Goal: Book appointment/travel/reservation

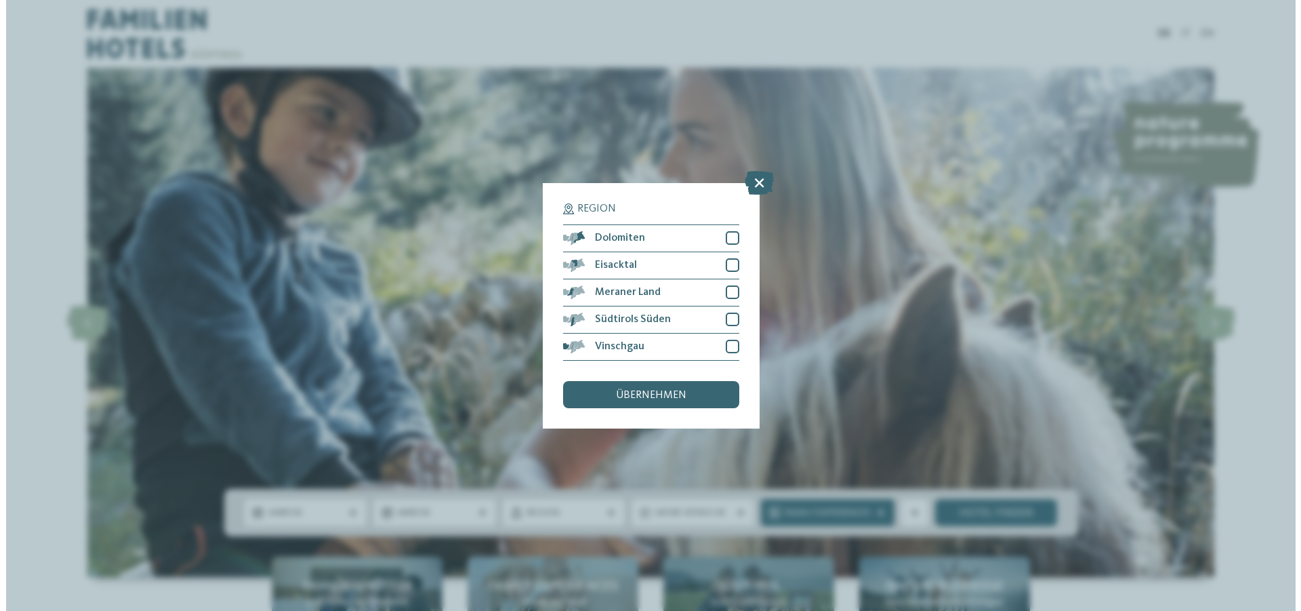
scroll to position [244, 0]
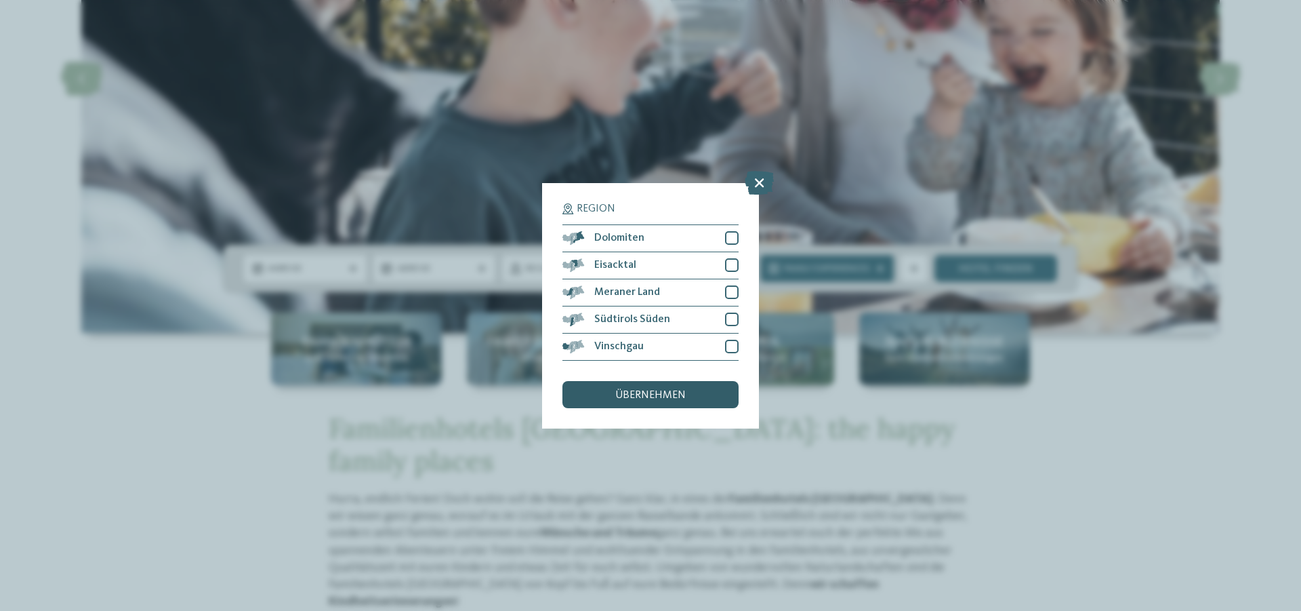
click at [661, 397] on span "übernehmen" at bounding box center [650, 395] width 70 height 11
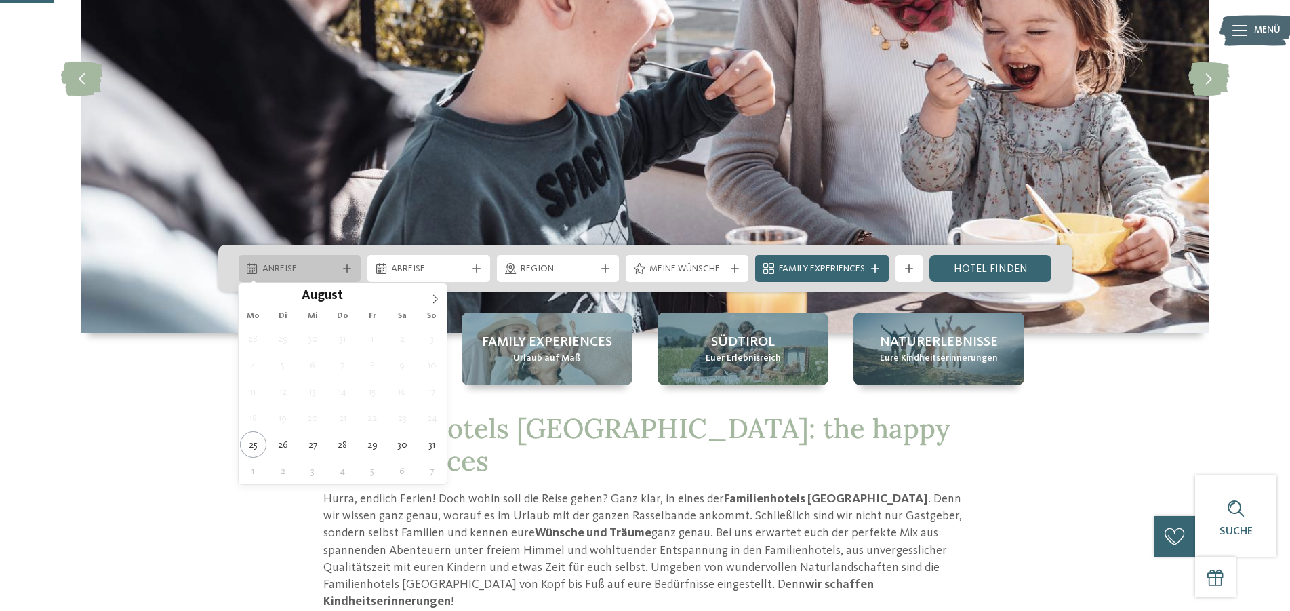
click at [327, 269] on span "Anreise" at bounding box center [299, 269] width 75 height 14
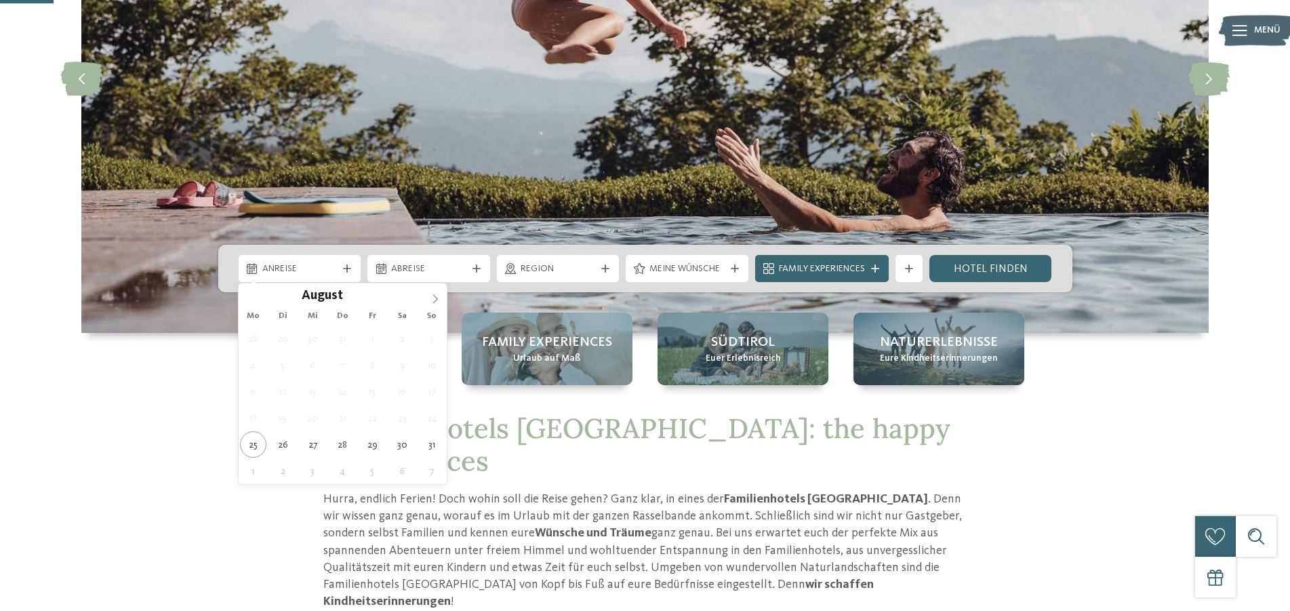
click at [437, 297] on icon at bounding box center [434, 298] width 9 height 9
type div "04.10.2025"
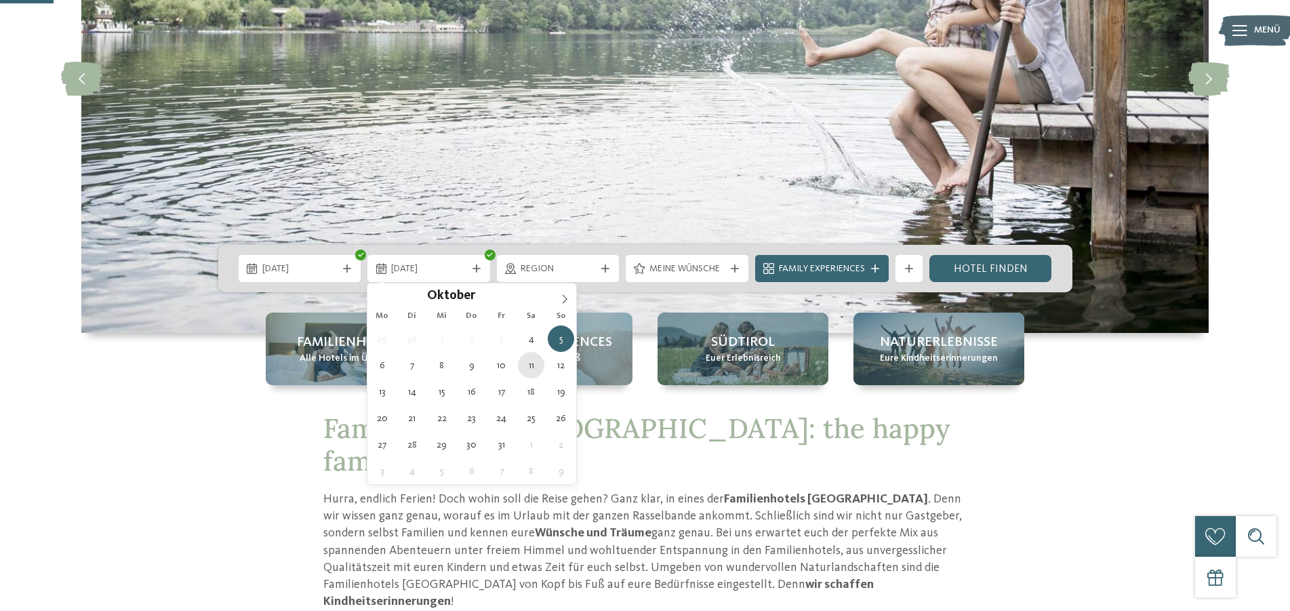
type div "11.10.2025"
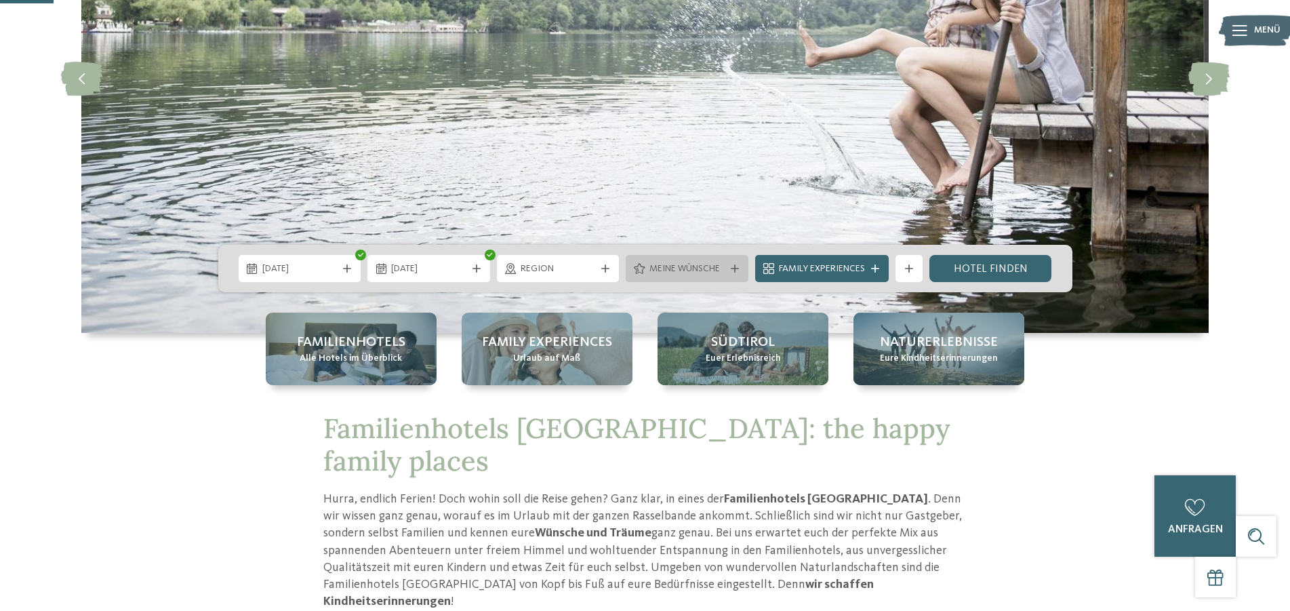
click at [729, 272] on div at bounding box center [735, 268] width 14 height 8
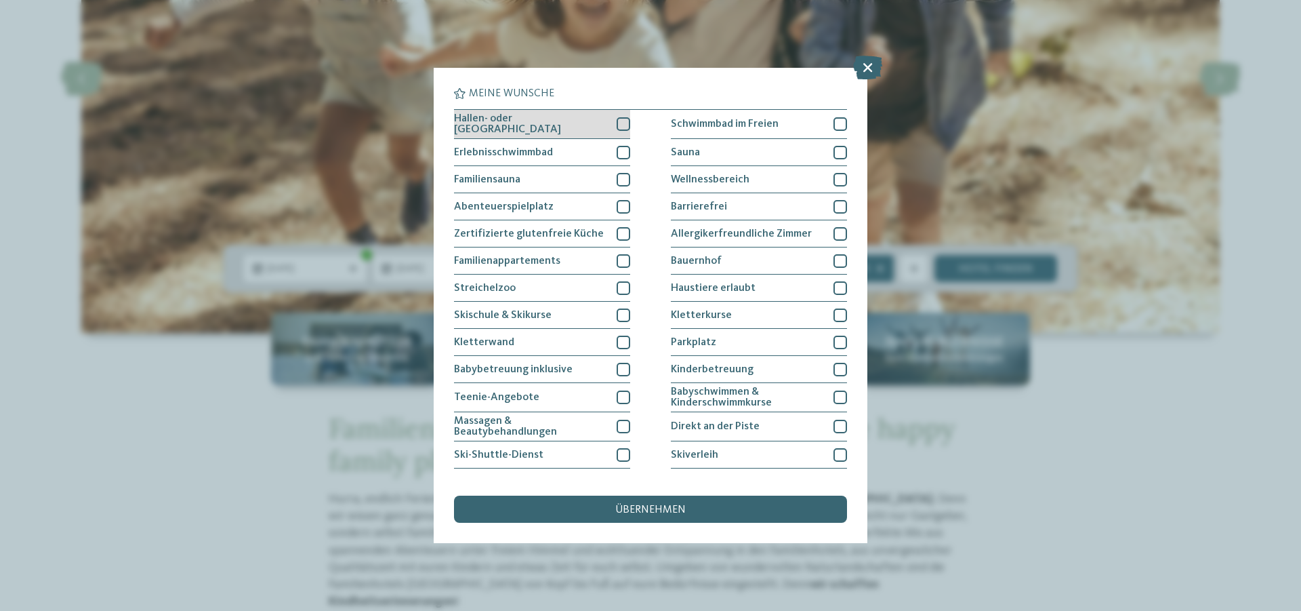
click at [621, 119] on div at bounding box center [624, 124] width 14 height 14
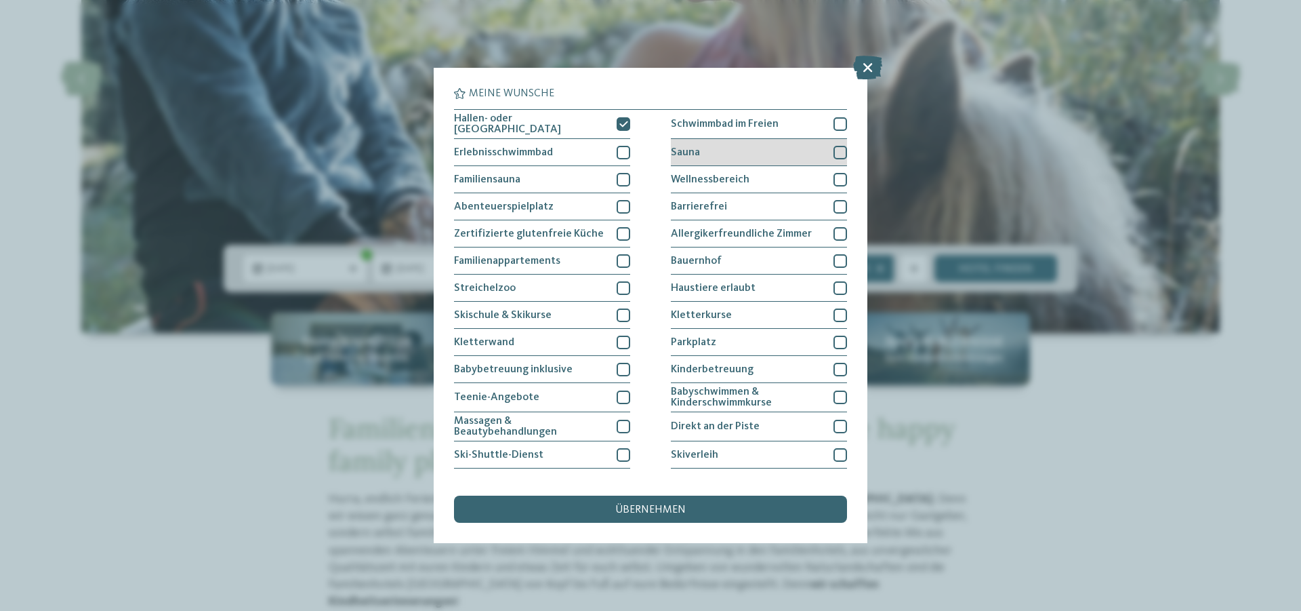
click at [838, 152] on div at bounding box center [841, 153] width 14 height 14
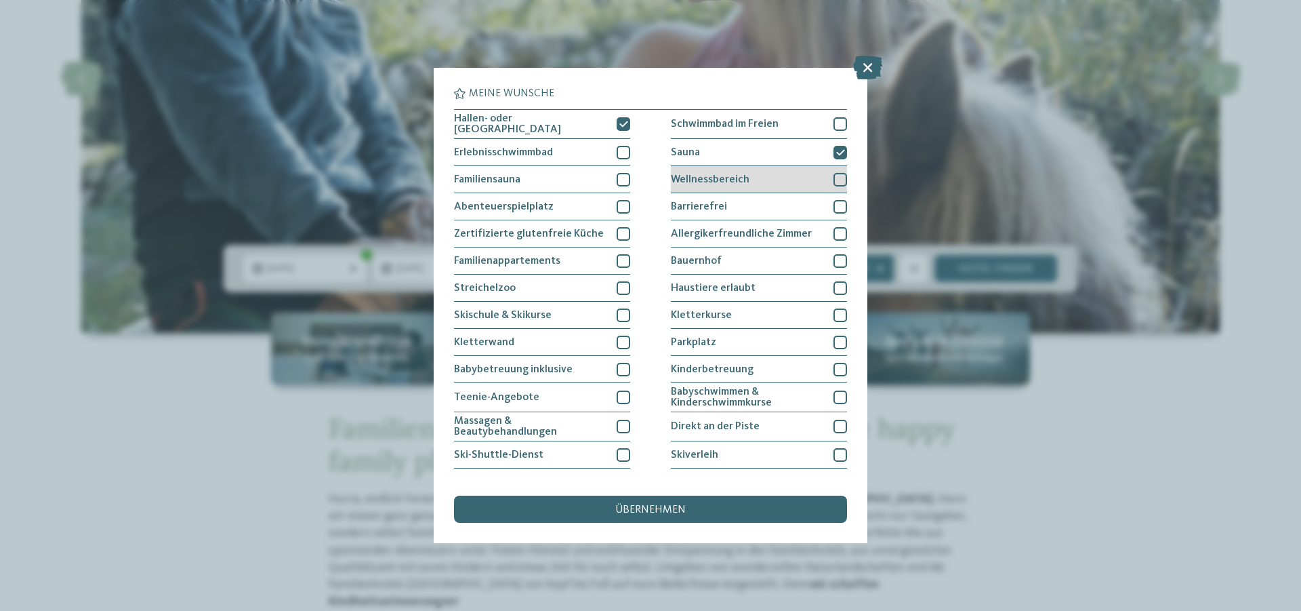
click at [839, 175] on div at bounding box center [841, 180] width 14 height 14
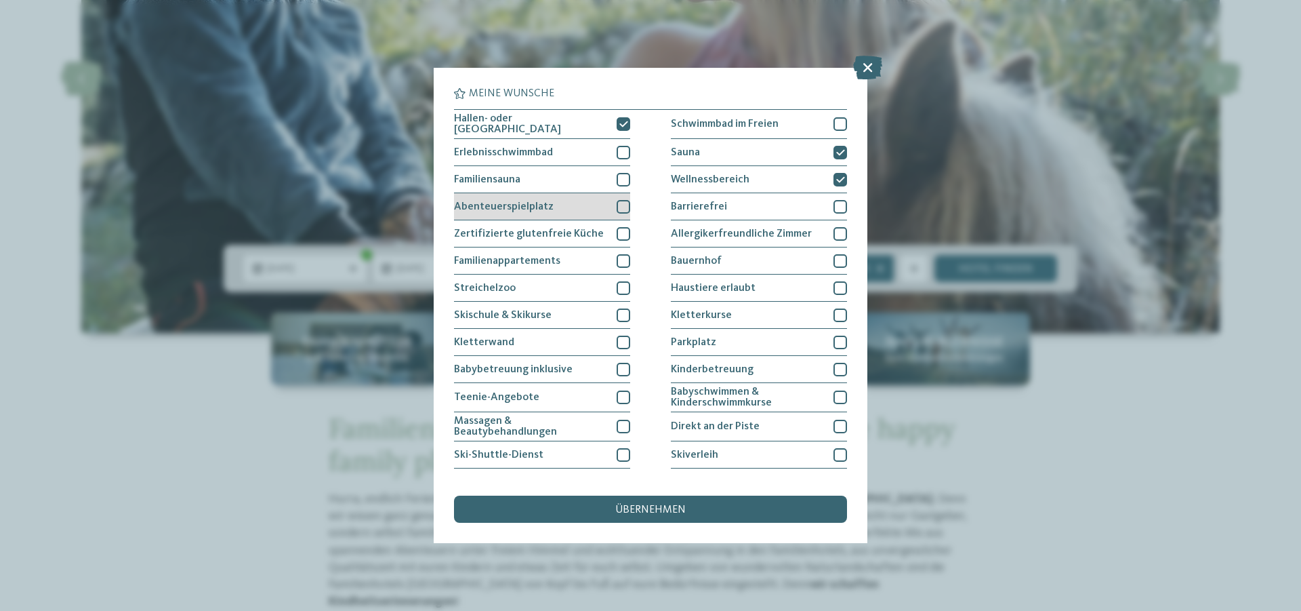
click at [624, 207] on div at bounding box center [624, 207] width 14 height 14
click at [617, 173] on div at bounding box center [624, 180] width 14 height 14
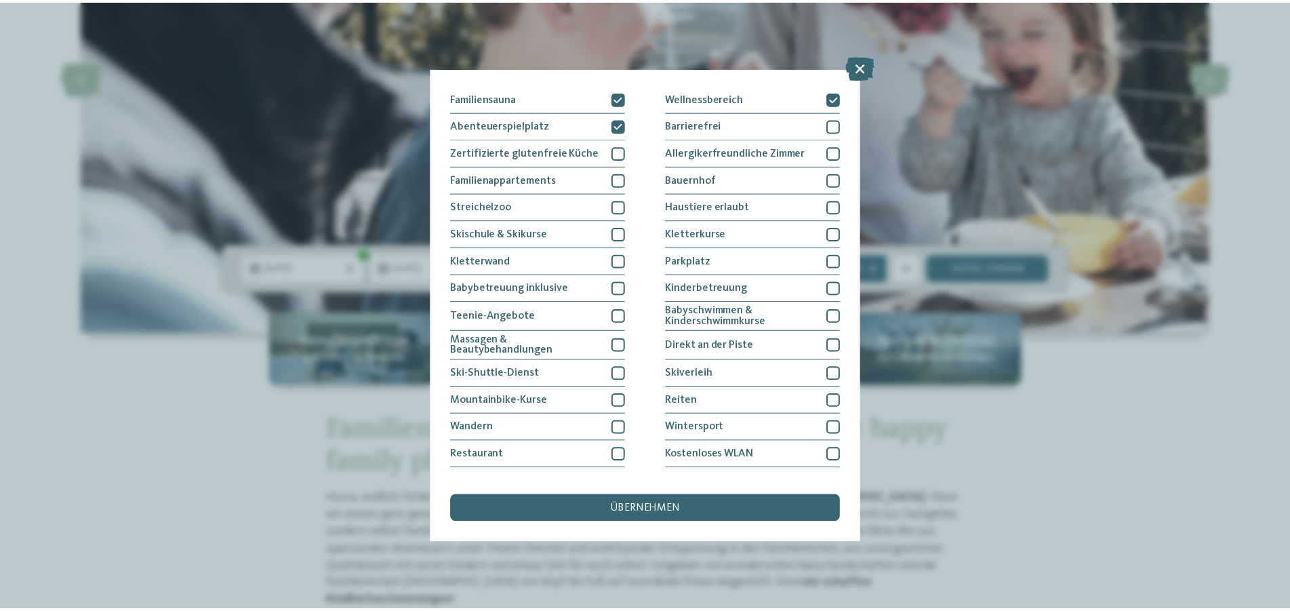
scroll to position [100, 0]
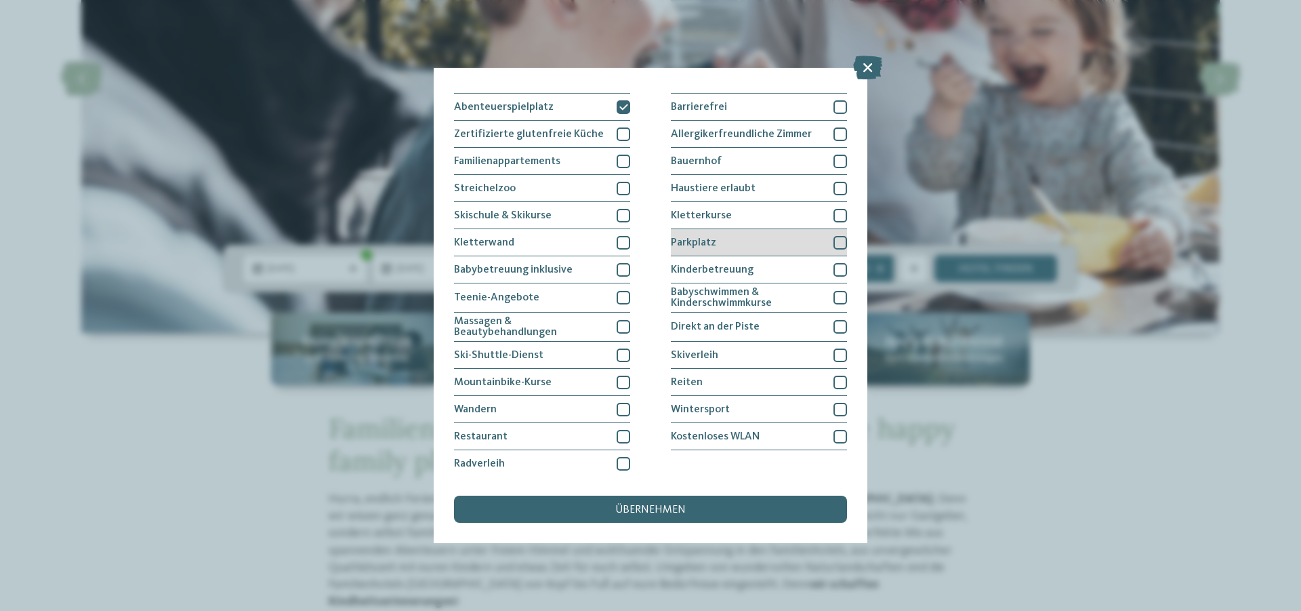
click at [838, 241] on div at bounding box center [841, 243] width 14 height 14
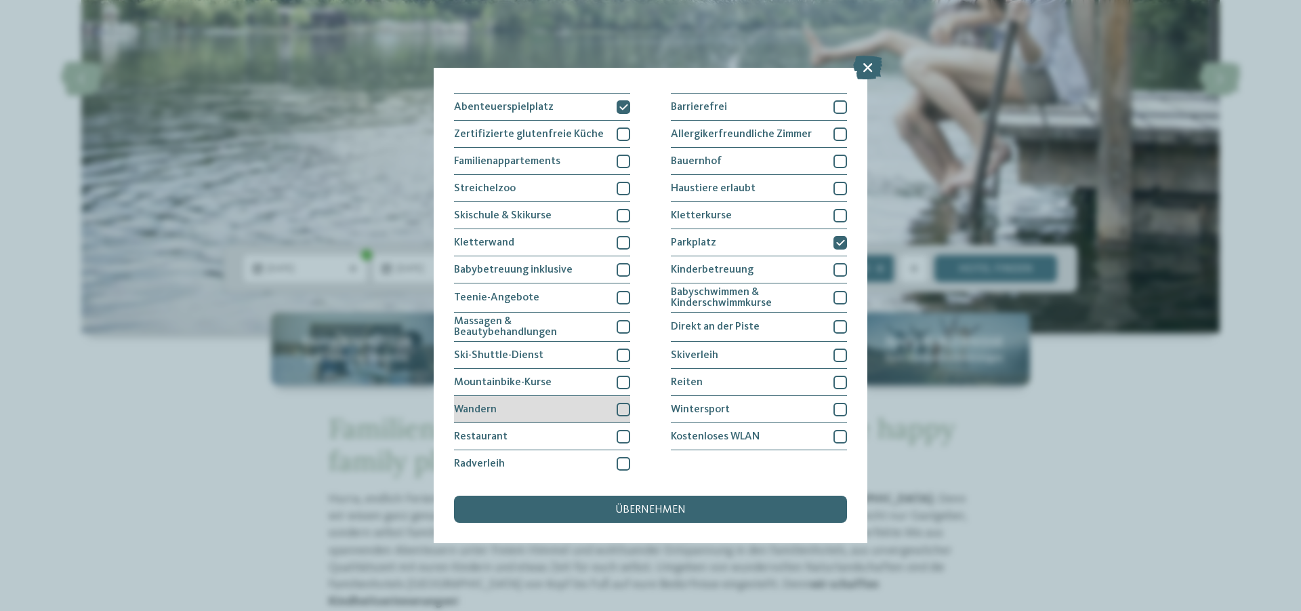
click at [619, 411] on div at bounding box center [624, 410] width 14 height 14
click at [622, 435] on div at bounding box center [624, 437] width 14 height 14
drag, startPoint x: 640, startPoint y: 510, endPoint x: 664, endPoint y: 481, distance: 37.6
click at [640, 510] on span "übernehmen" at bounding box center [650, 509] width 70 height 11
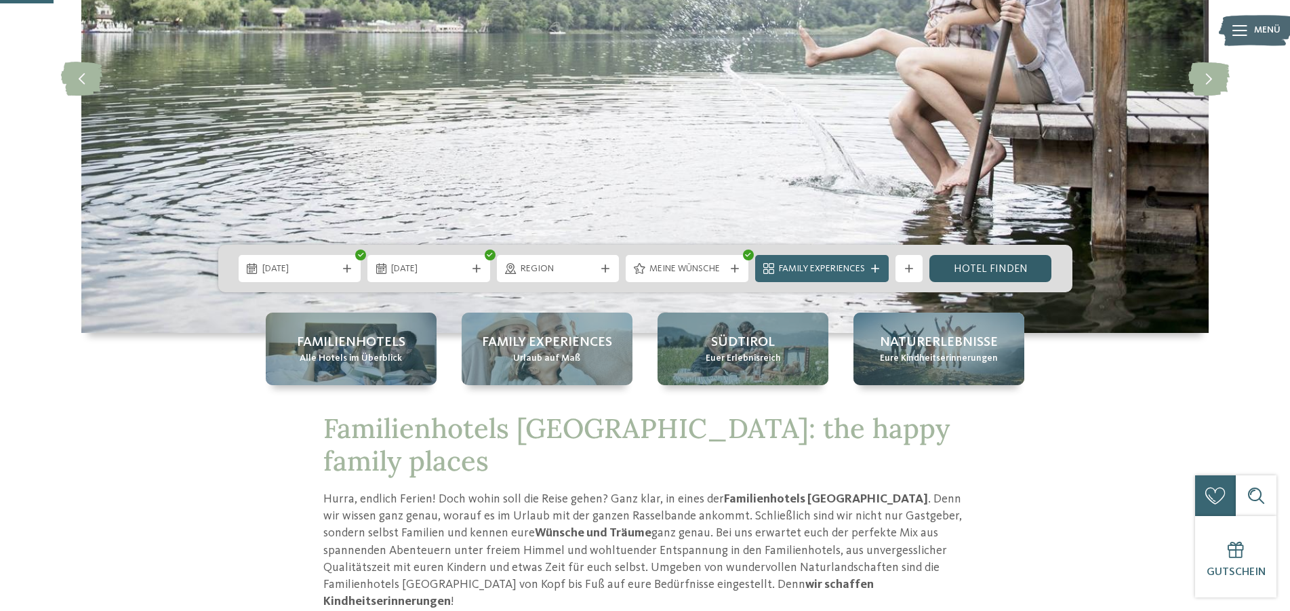
click at [996, 277] on link "Hotel finden" at bounding box center [990, 268] width 123 height 27
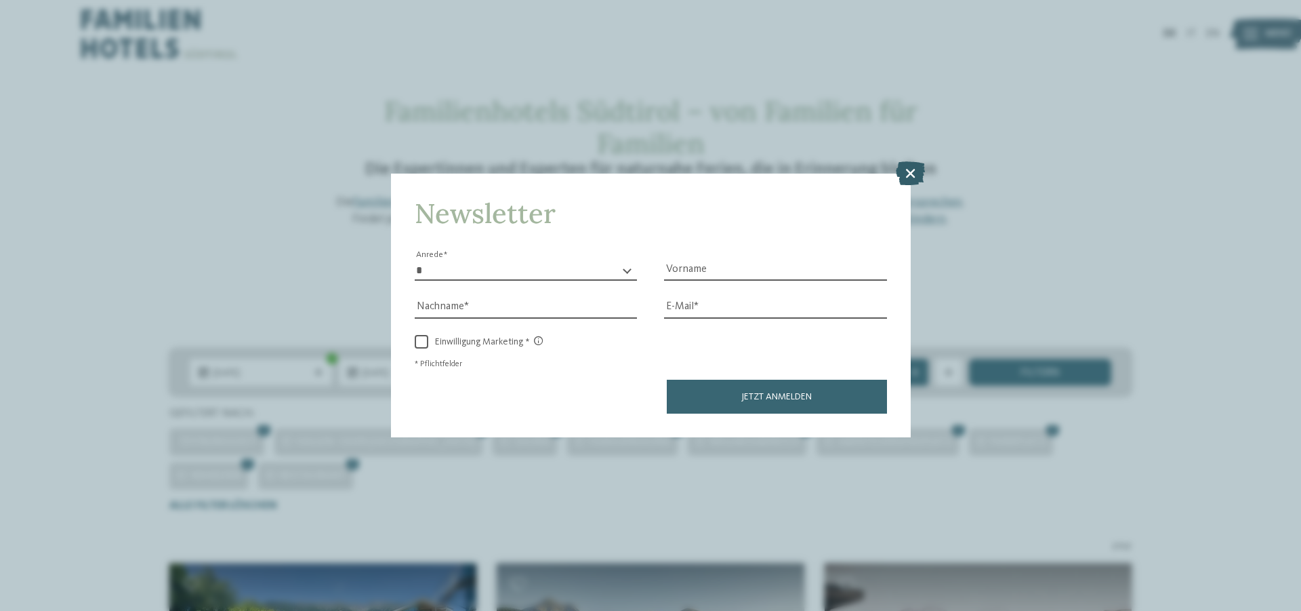
click at [914, 171] on icon at bounding box center [910, 173] width 29 height 24
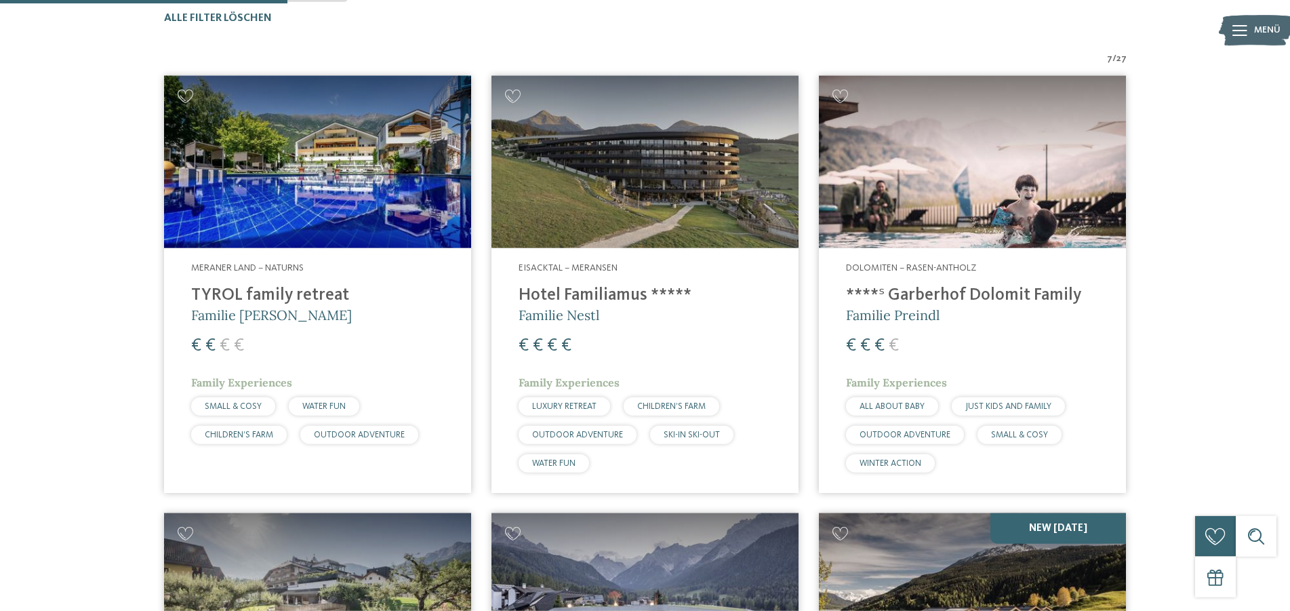
scroll to position [488, 0]
click at [387, 119] on img at bounding box center [317, 161] width 307 height 173
click at [708, 199] on img at bounding box center [644, 161] width 307 height 173
click at [994, 180] on img at bounding box center [972, 161] width 307 height 173
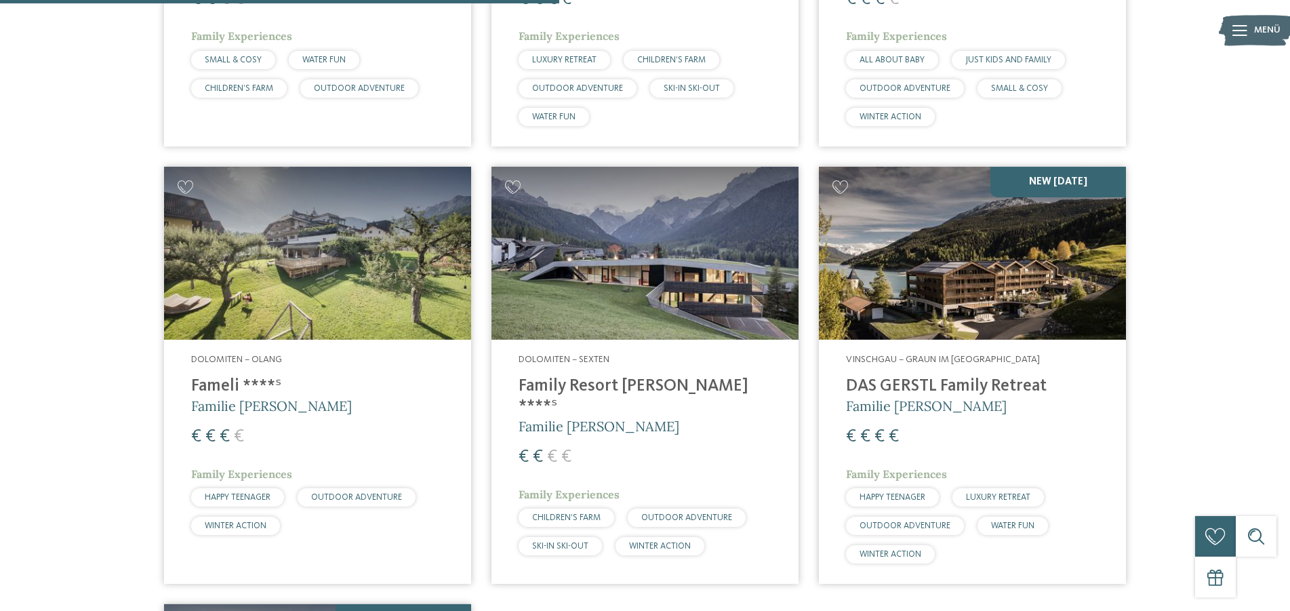
scroll to position [915, 0]
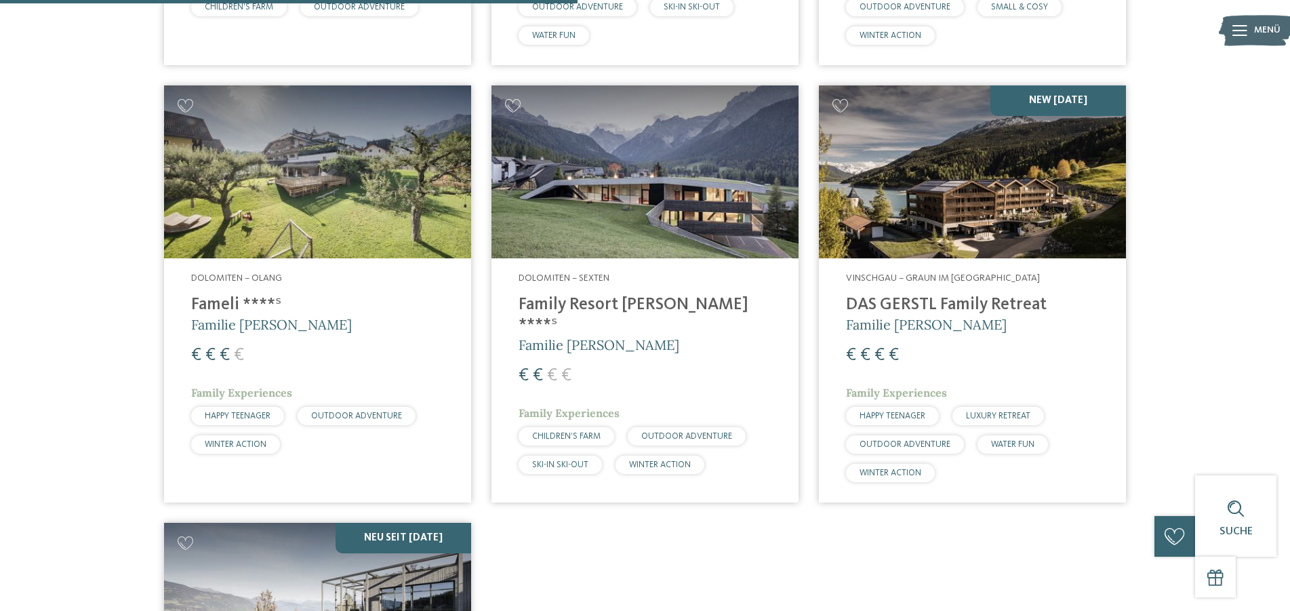
click at [396, 176] on img at bounding box center [317, 171] width 307 height 173
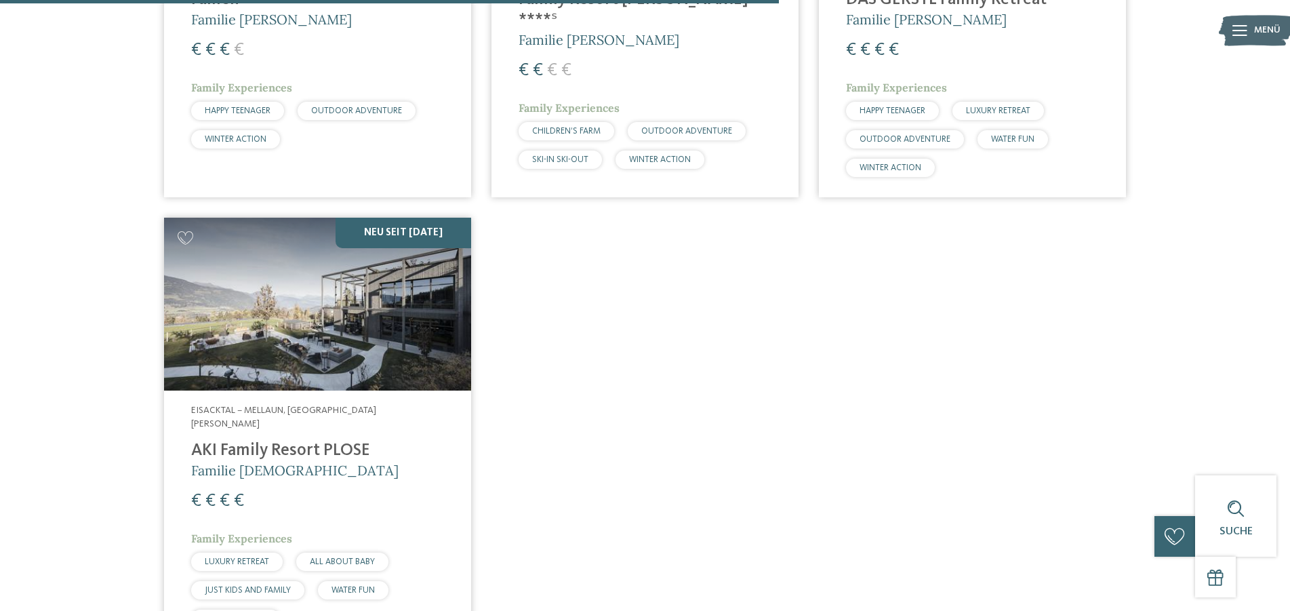
scroll to position [1281, 0]
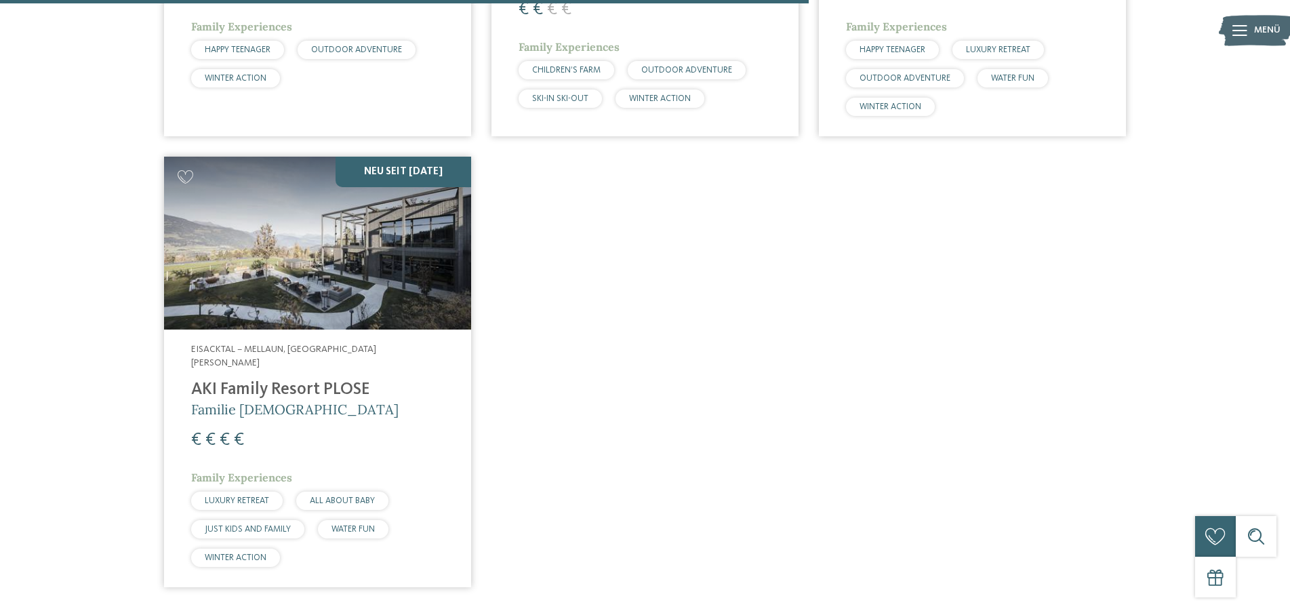
click at [323, 247] on img at bounding box center [317, 243] width 307 height 173
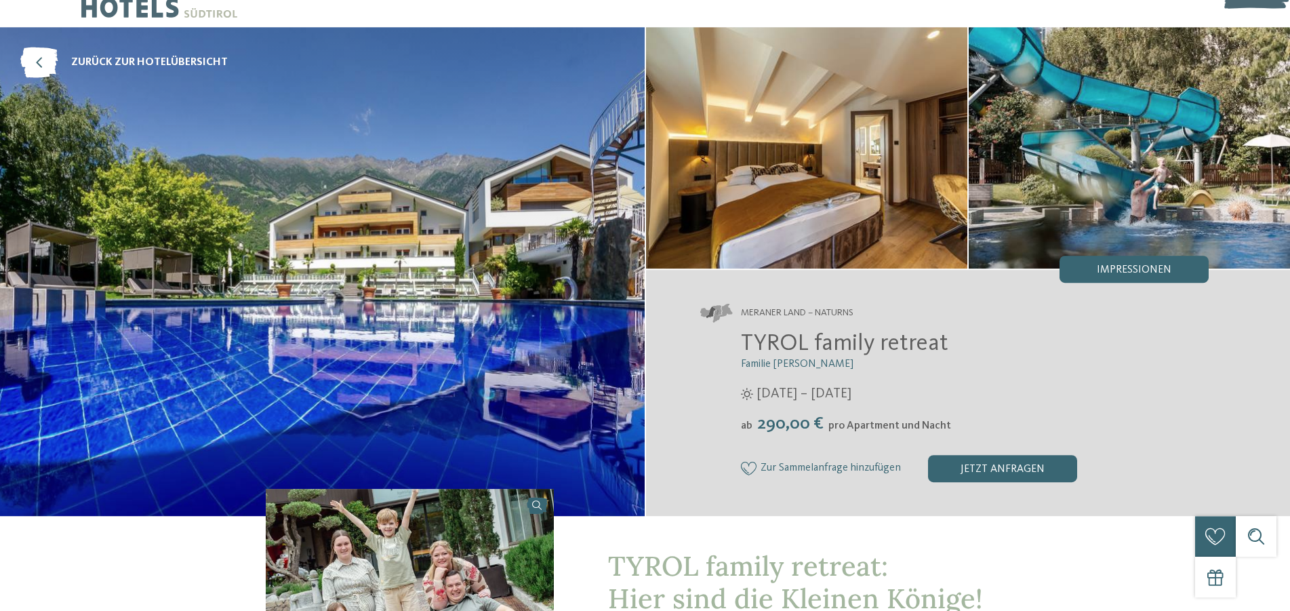
scroll to position [61, 0]
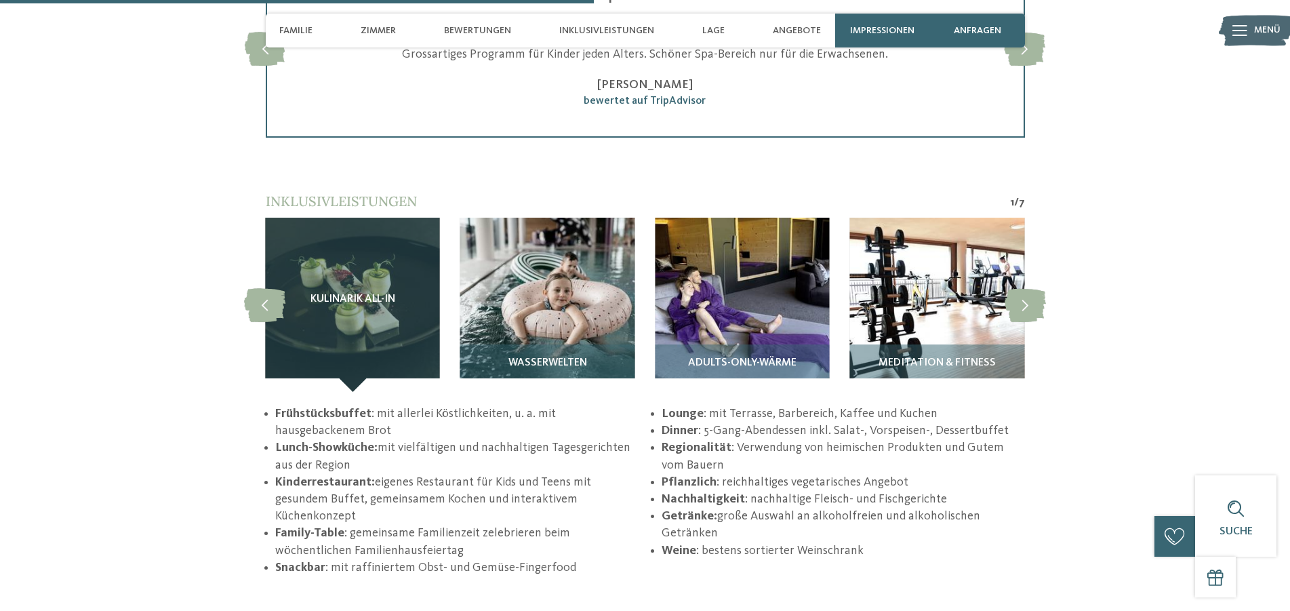
scroll to position [2257, 0]
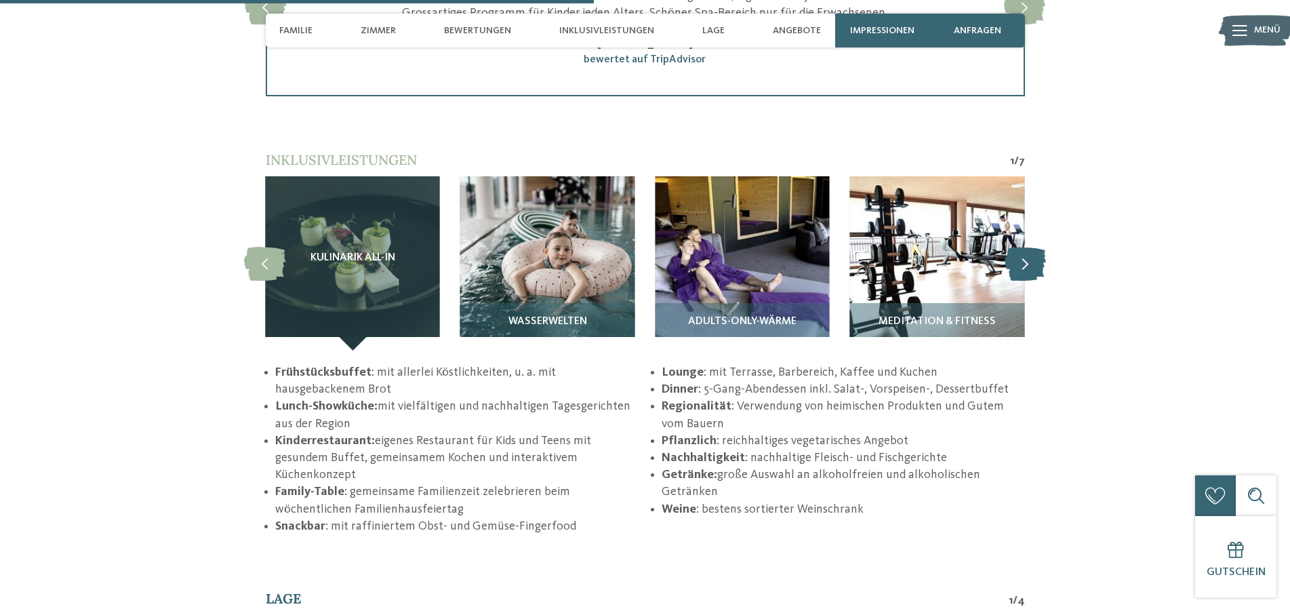
click at [1036, 262] on icon at bounding box center [1024, 263] width 41 height 34
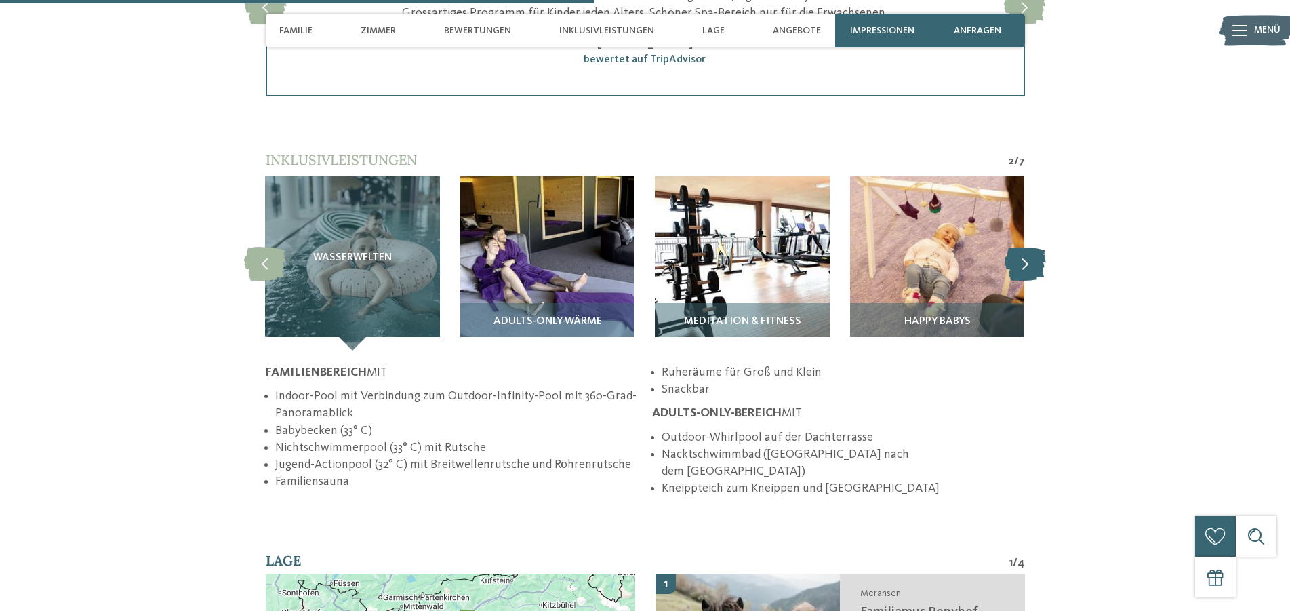
click at [1036, 262] on icon at bounding box center [1024, 263] width 41 height 34
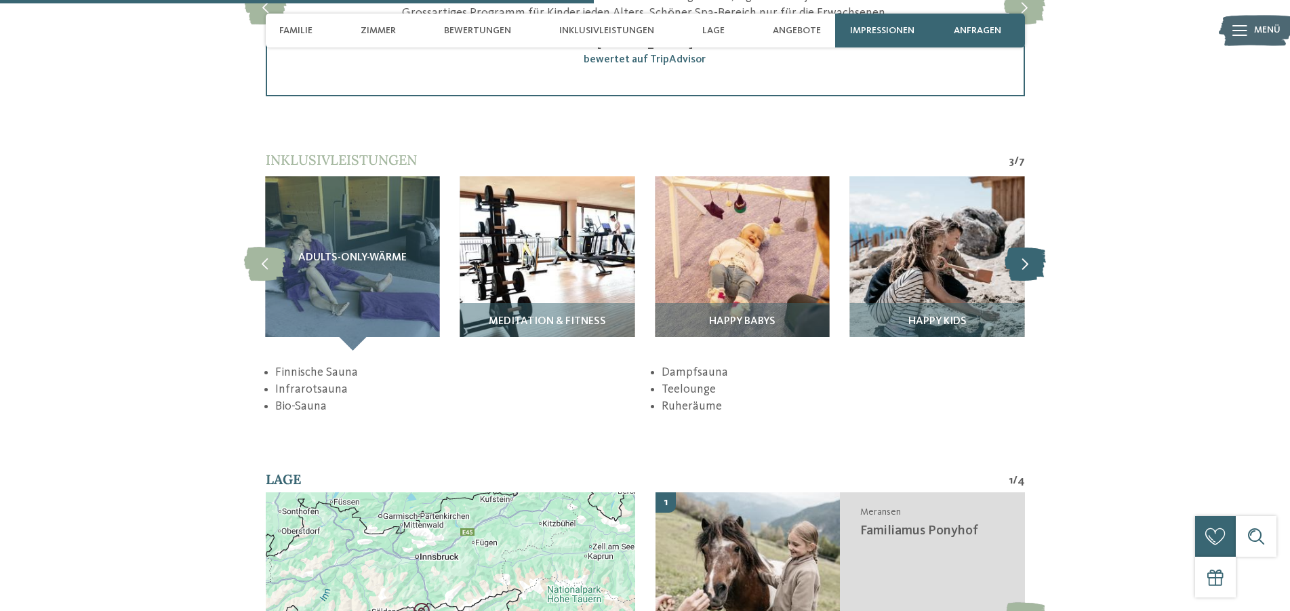
click at [1036, 262] on icon at bounding box center [1024, 263] width 41 height 34
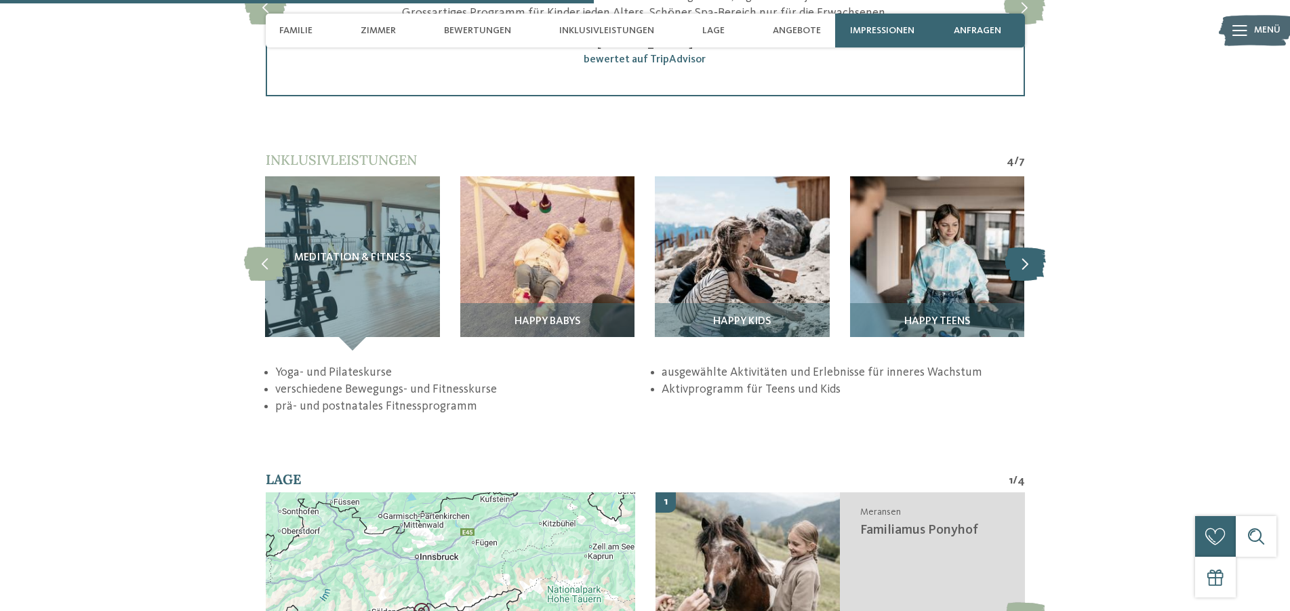
click at [1036, 262] on icon at bounding box center [1024, 263] width 41 height 34
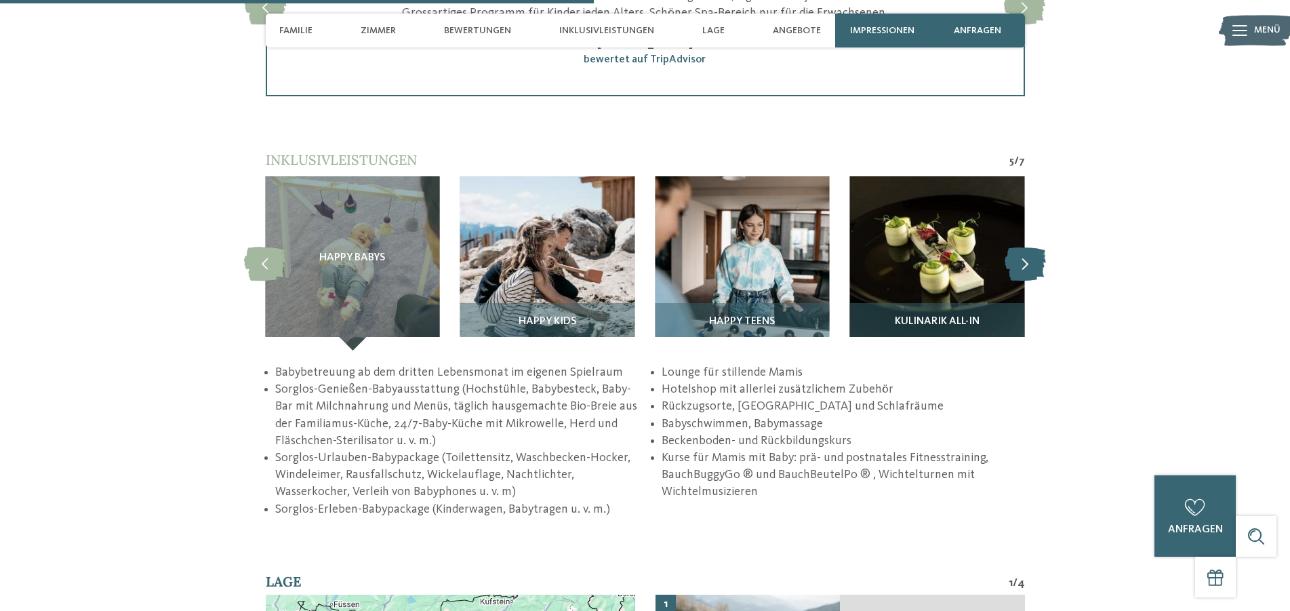
click at [1036, 262] on icon at bounding box center [1024, 263] width 41 height 34
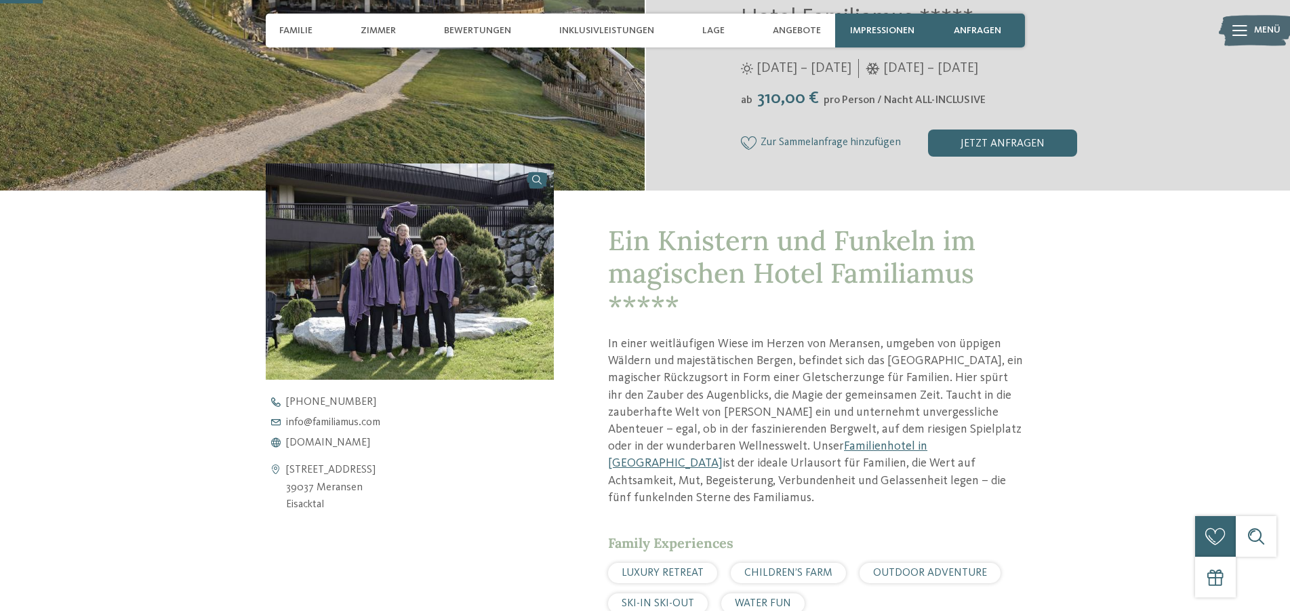
scroll to position [0, 0]
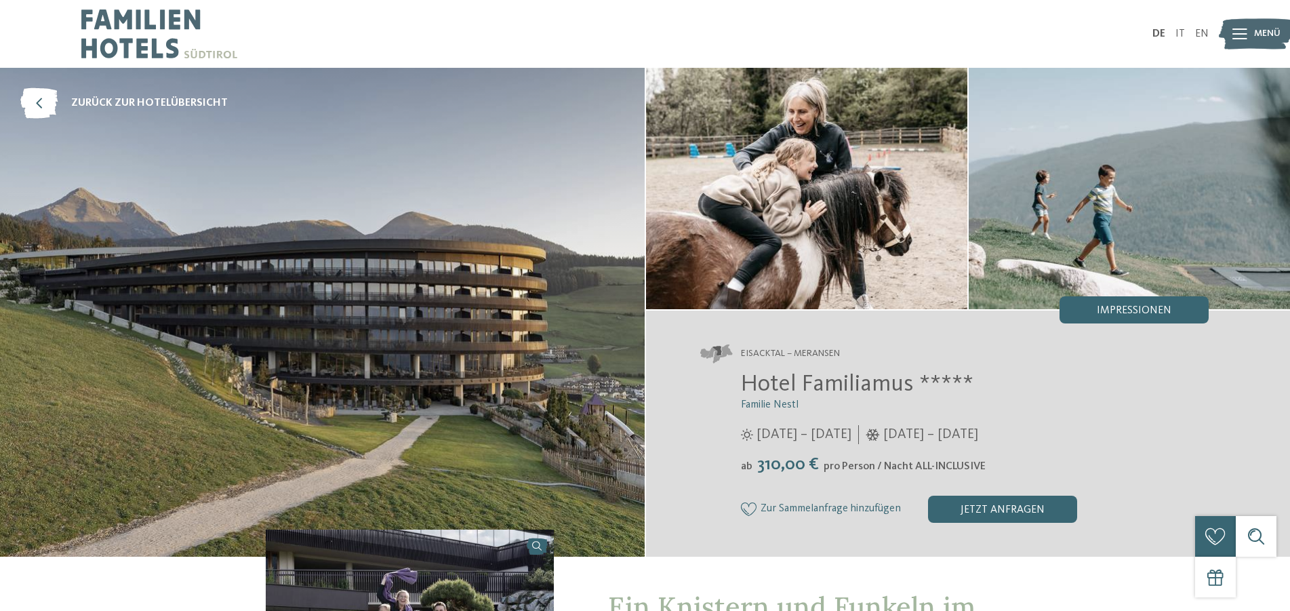
click at [546, 328] on img at bounding box center [322, 312] width 645 height 489
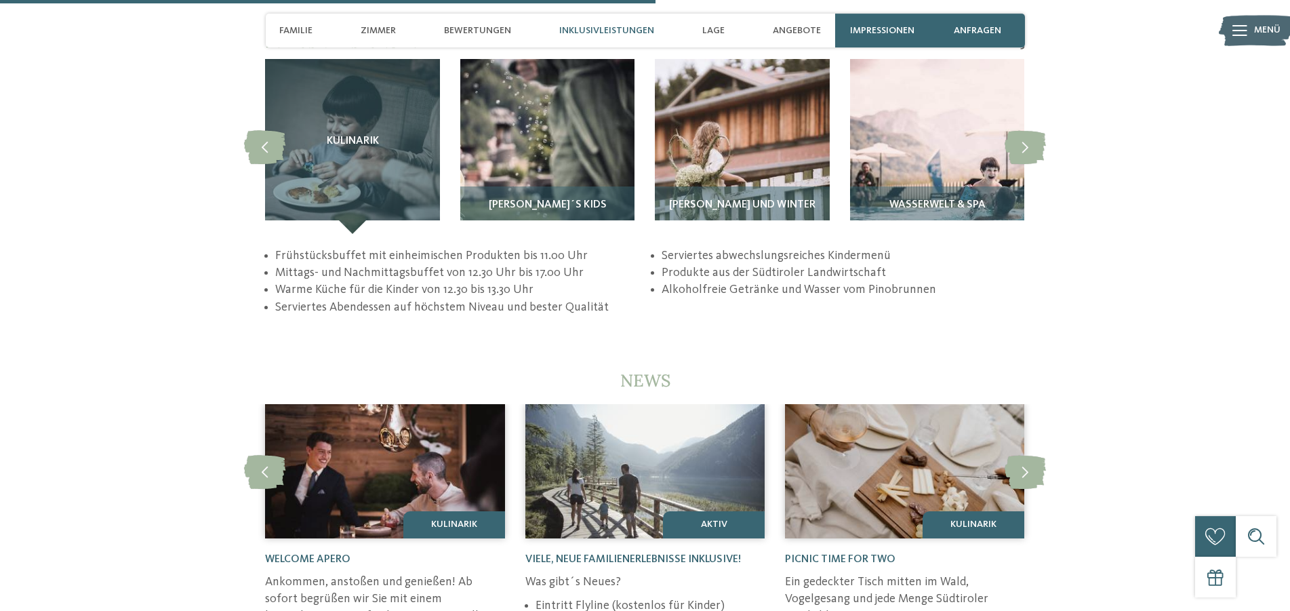
scroll to position [2867, 0]
